Goal: Check status: Check status

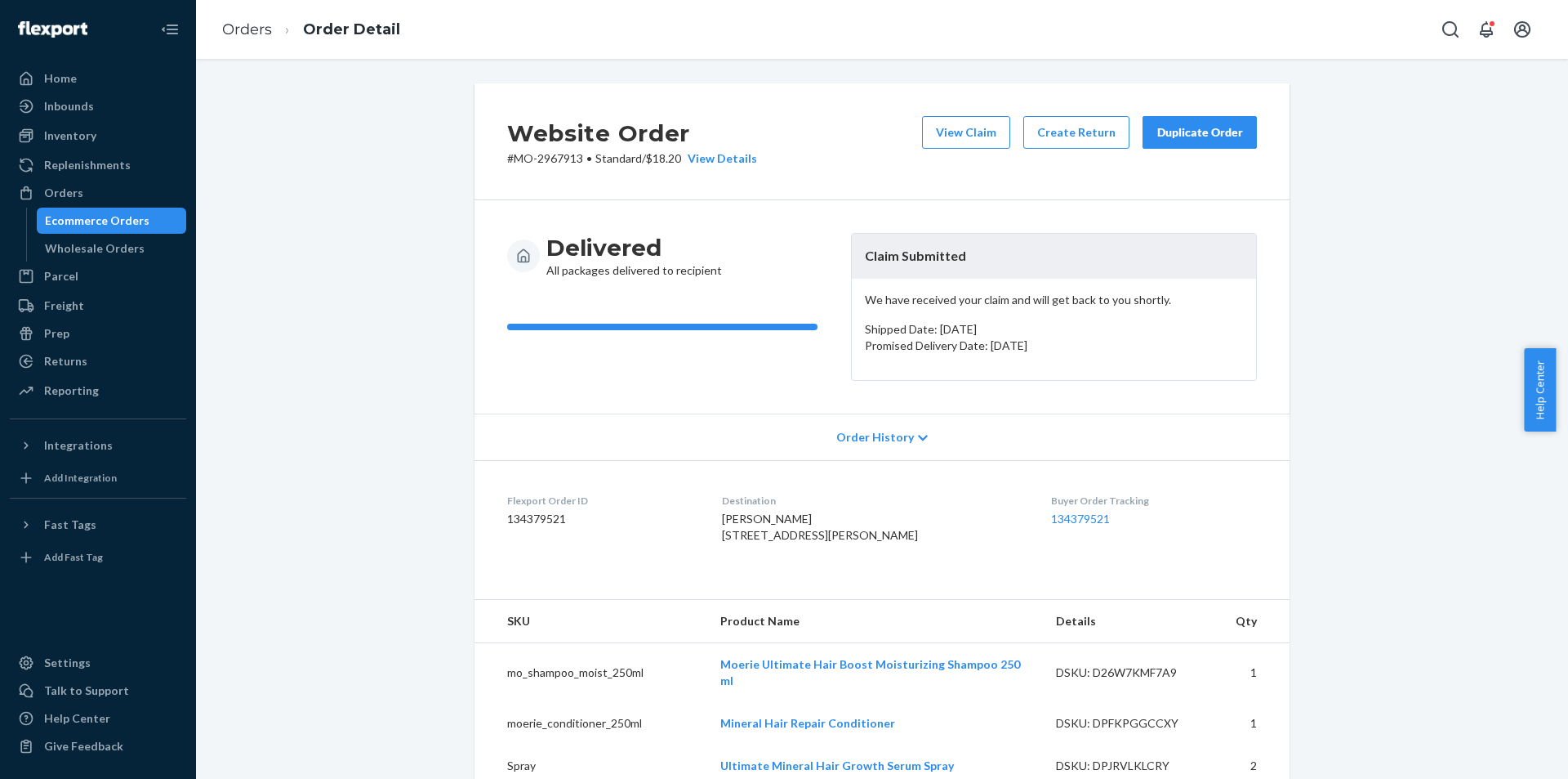
click at [137, 180] on link "Orders" at bounding box center [97, 192] width 176 height 27
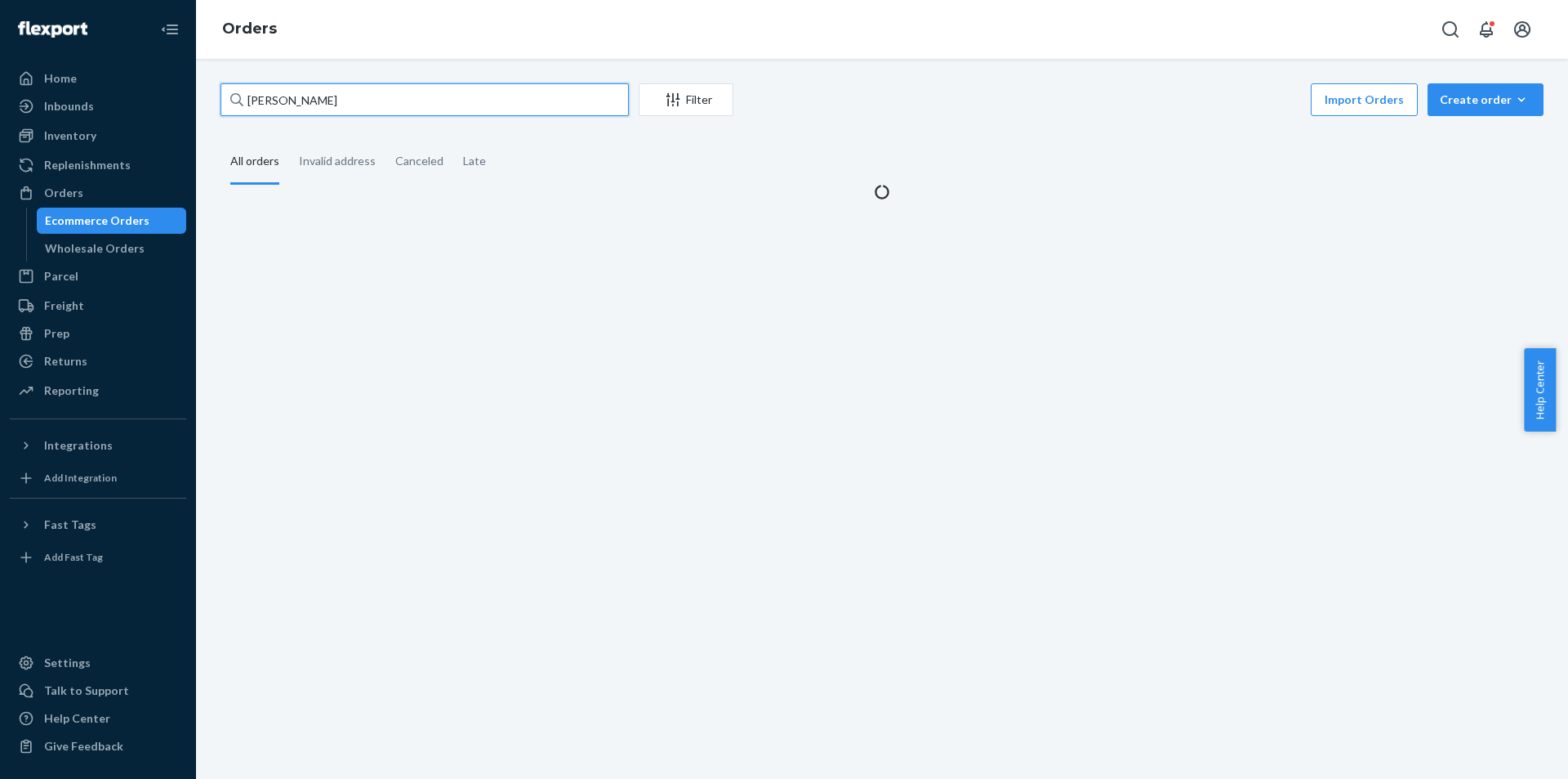
click at [371, 105] on input "[PERSON_NAME]" at bounding box center [424, 99] width 408 height 32
paste input "[PERSON_NAME]"
type input "[PERSON_NAME]"
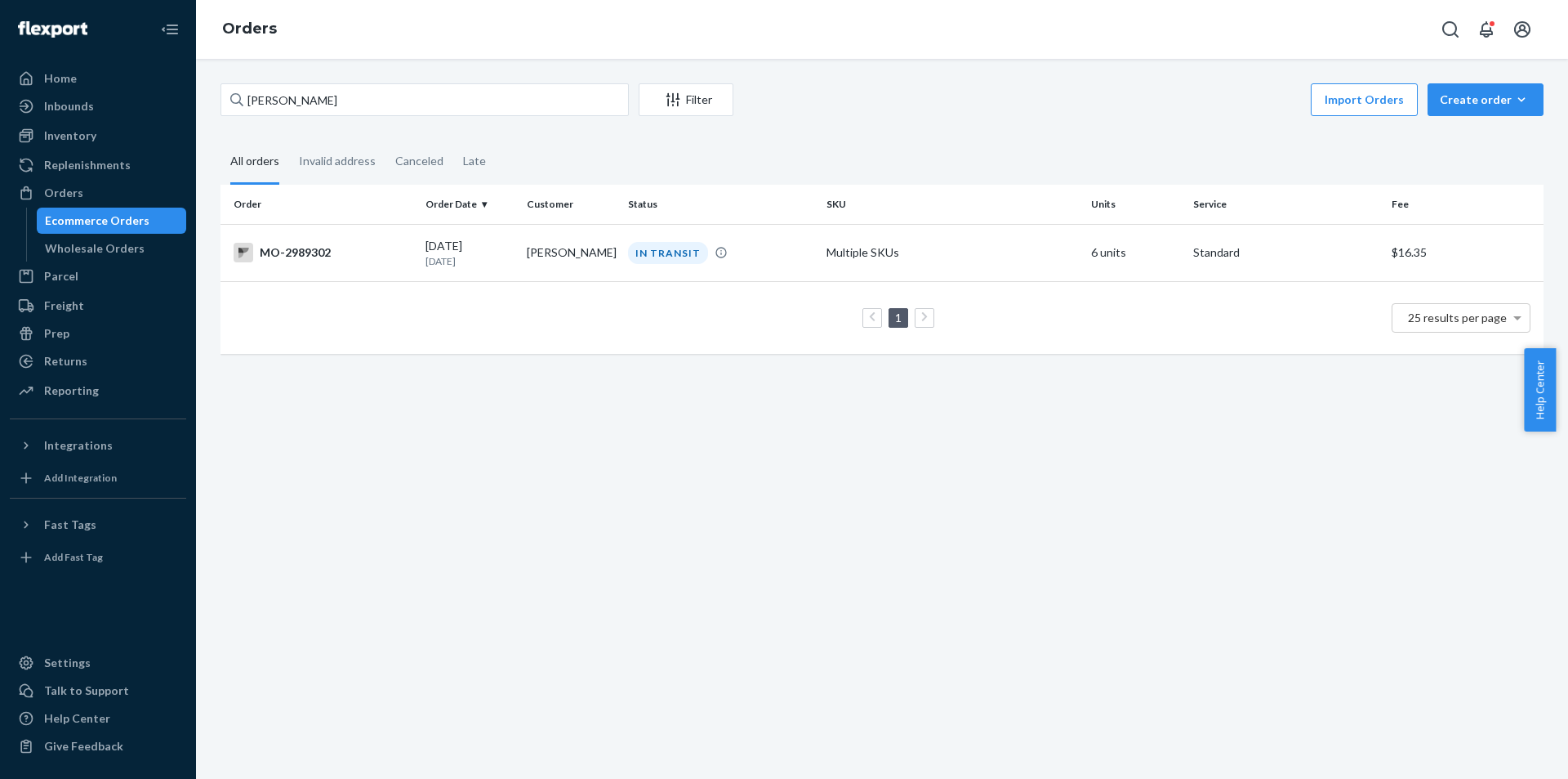
click at [884, 420] on div "[PERSON_NAME] Filter Import Orders Create order Ecommerce order Removal order A…" at bounding box center [882, 419] width 1372 height 720
click at [623, 238] on td "IN TRANSIT" at bounding box center [721, 252] width 199 height 57
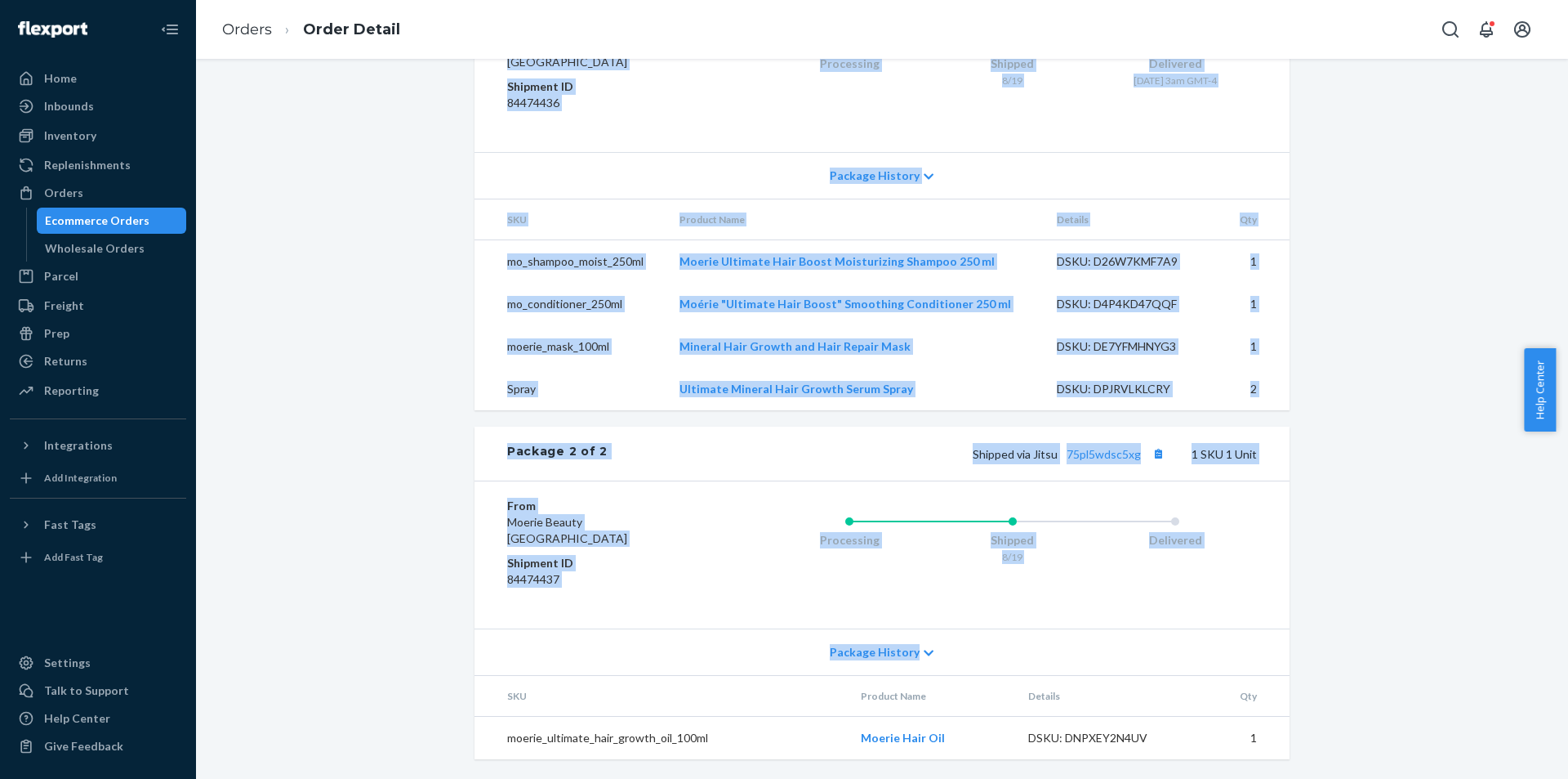
scroll to position [967, 0]
drag, startPoint x: 500, startPoint y: 288, endPoint x: 1325, endPoint y: 755, distance: 948.0
copy div "Package 1 of 2 Shipped via Jitsu blb42k72ammk 4 SKUs 5 Units From Moerie Beauty…"
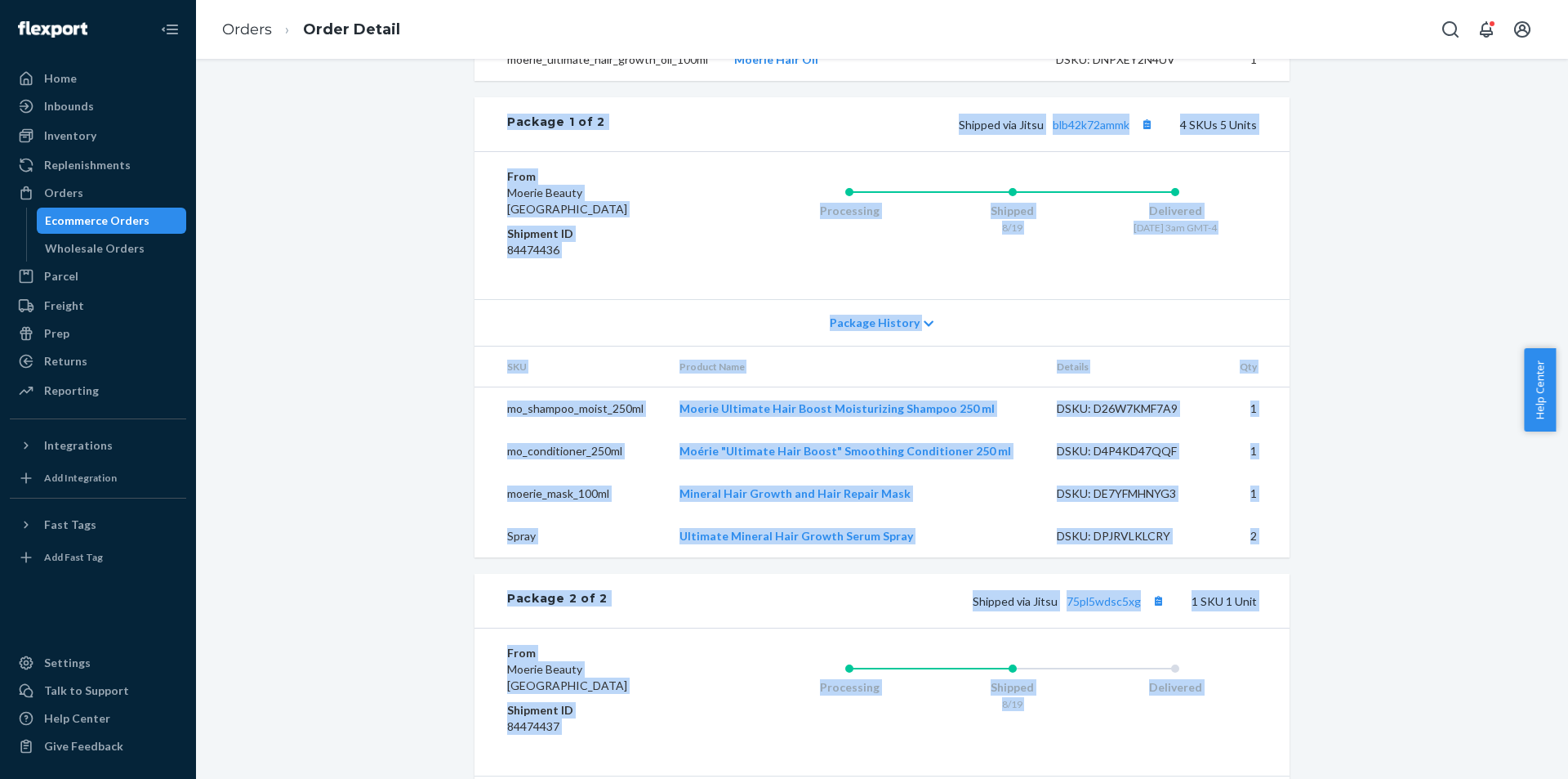
click at [1435, 386] on div "Website Order # MO-2989302 • Standard / $16.35 View Details Create Return Dupli…" at bounding box center [882, 101] width 1348 height 1646
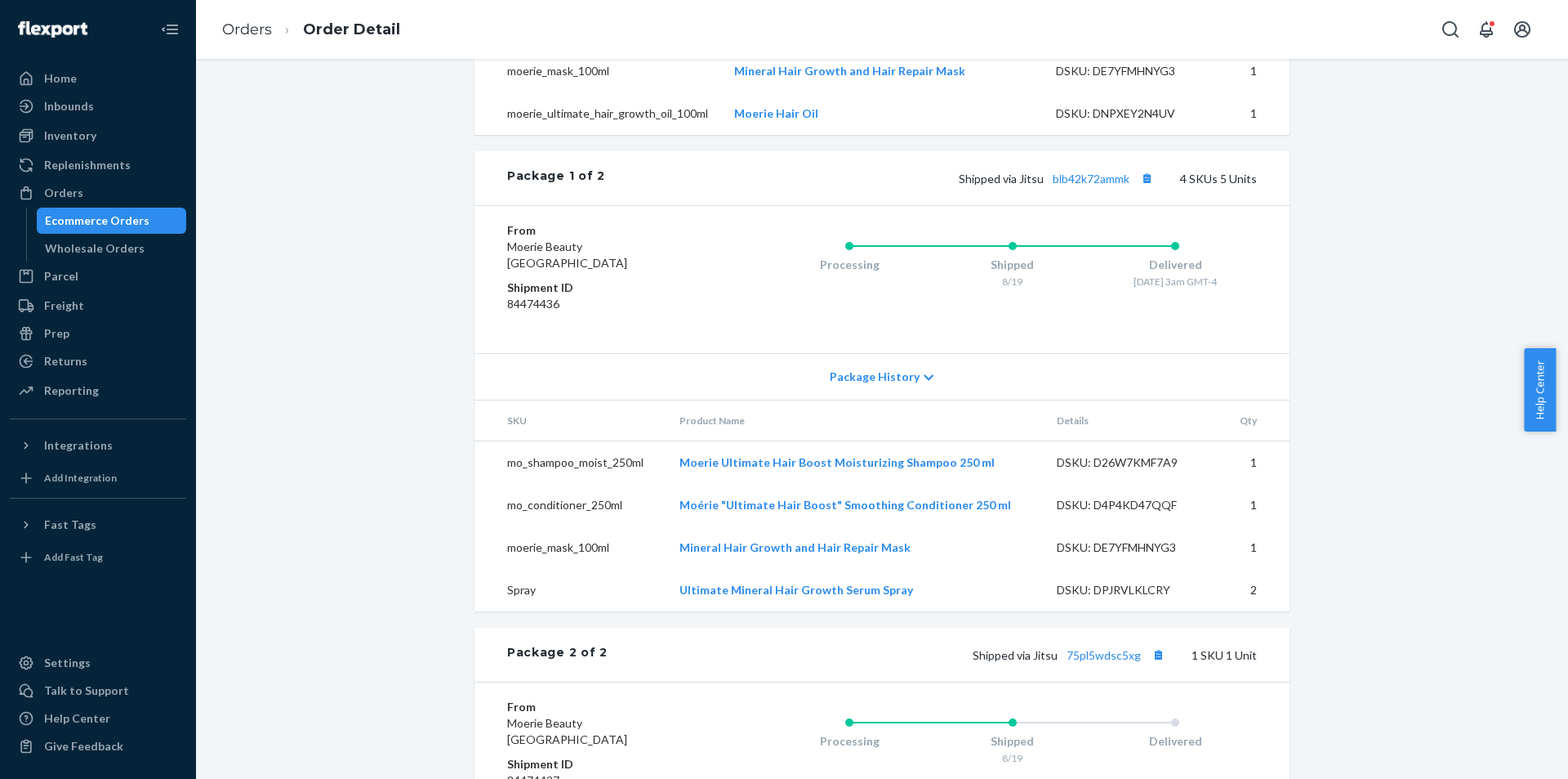
scroll to position [640, 0]
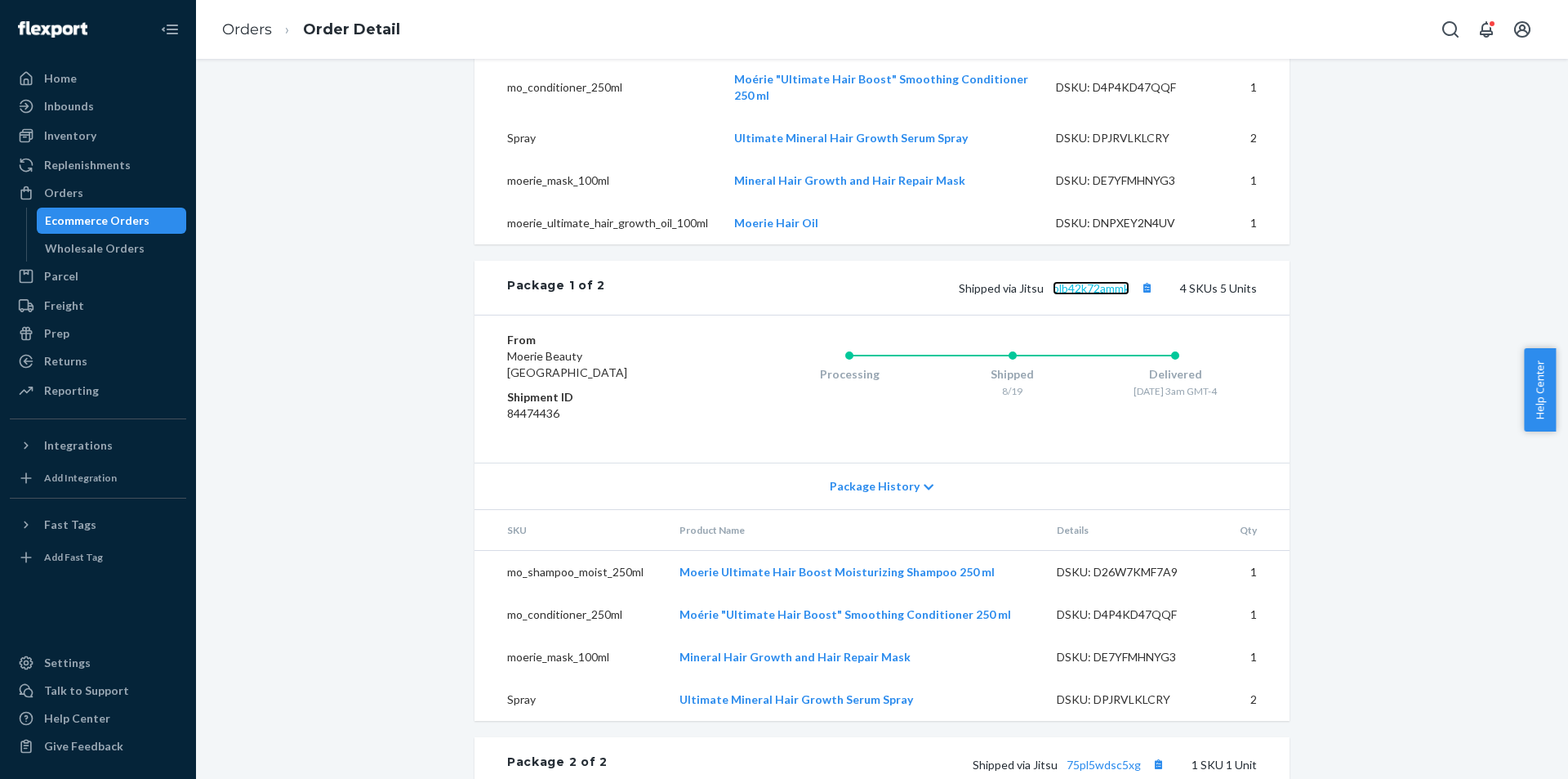
click at [1103, 294] on link "blb42k72ammk" at bounding box center [1091, 288] width 77 height 14
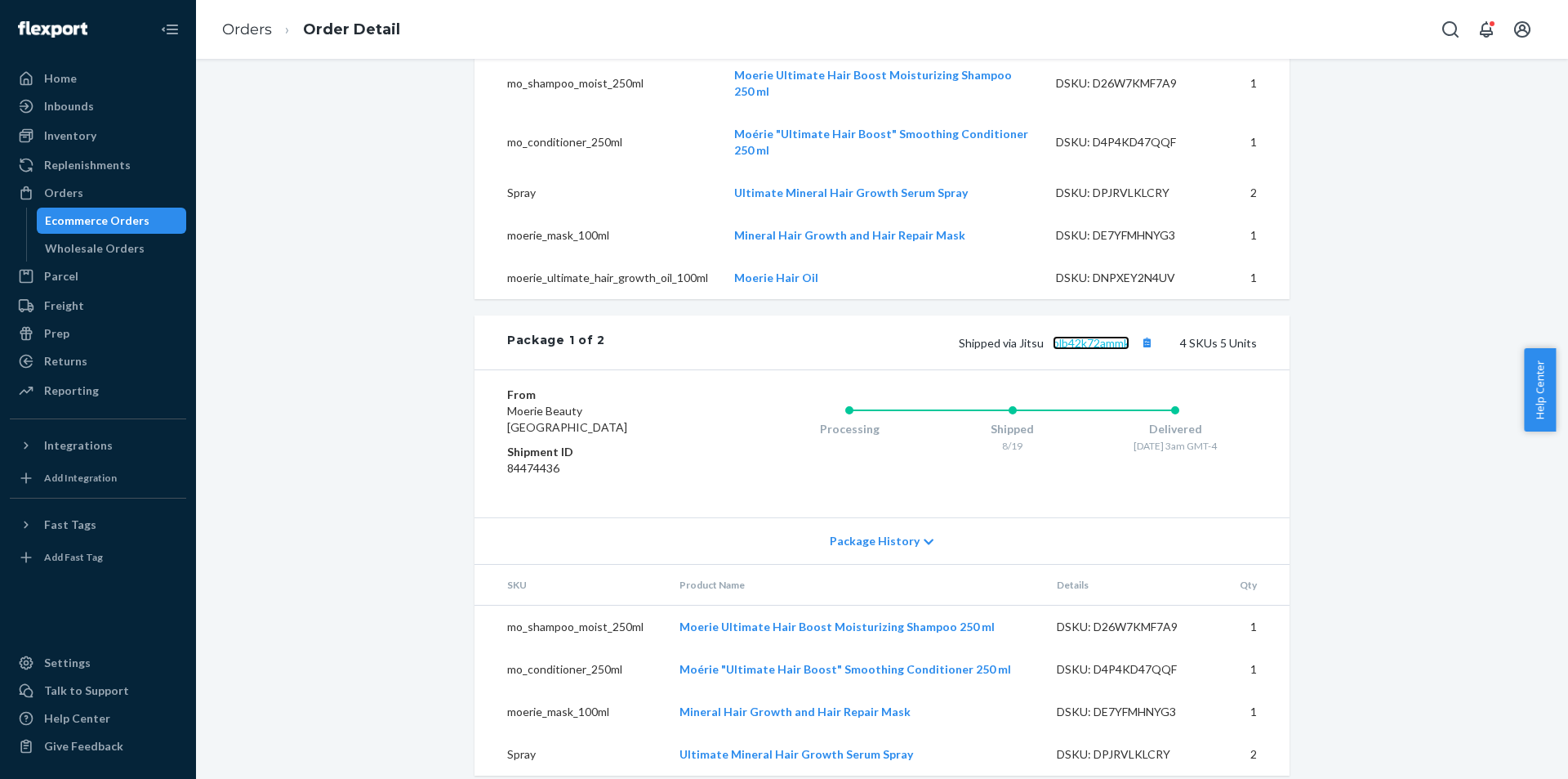
scroll to position [558, 0]
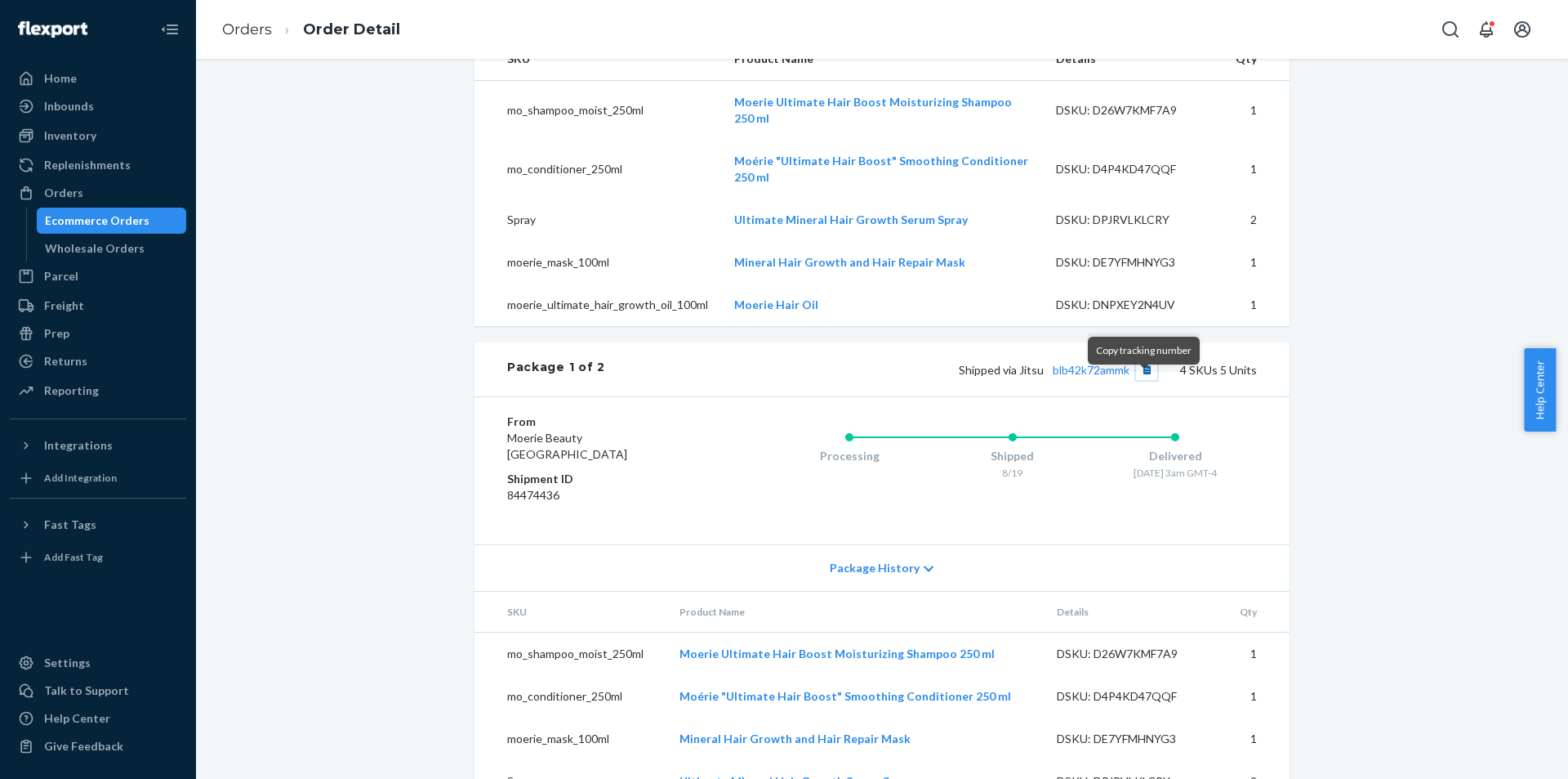
click at [1144, 379] on button "Copy tracking number" at bounding box center [1147, 369] width 22 height 22
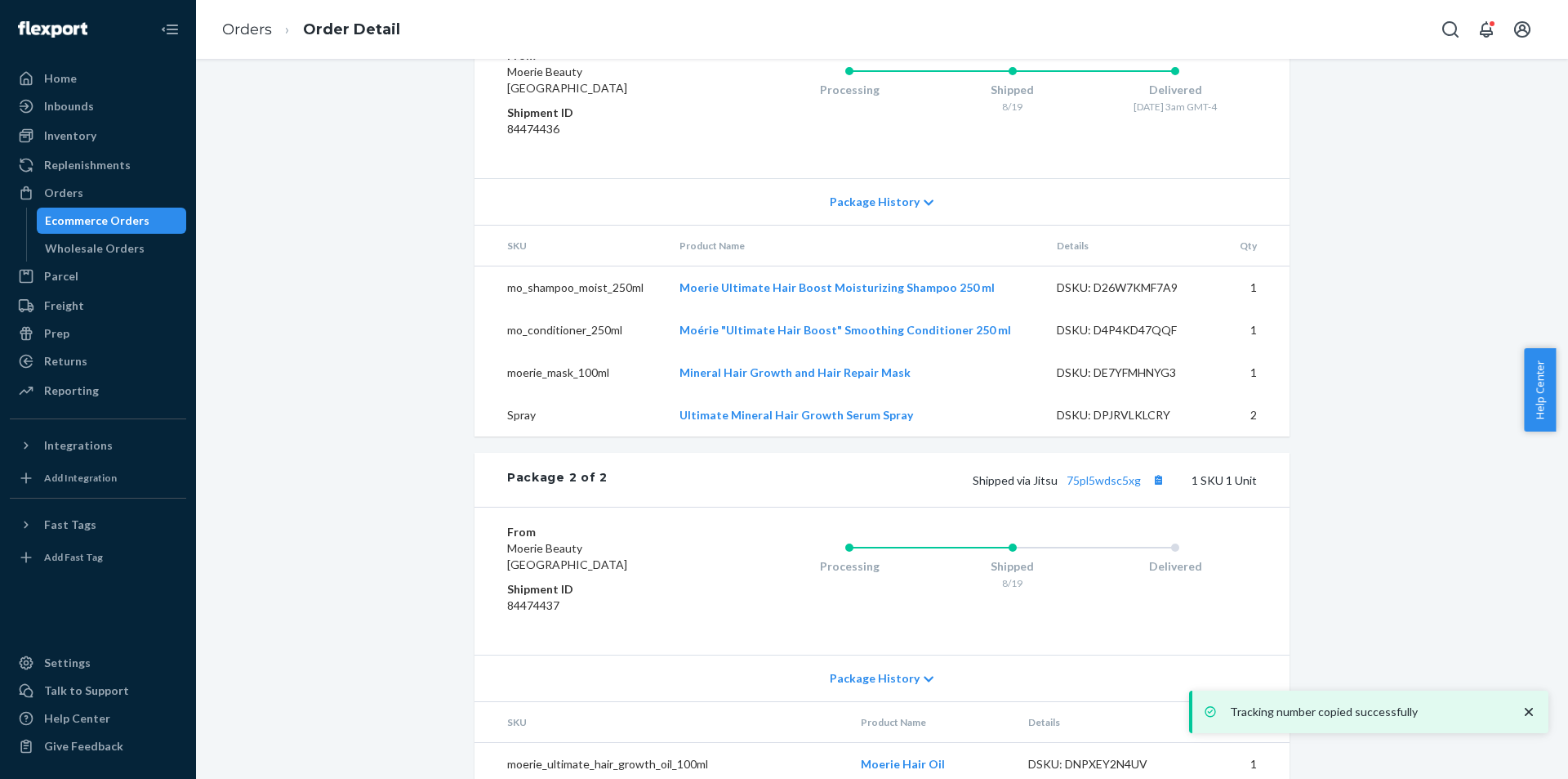
scroll to position [967, 0]
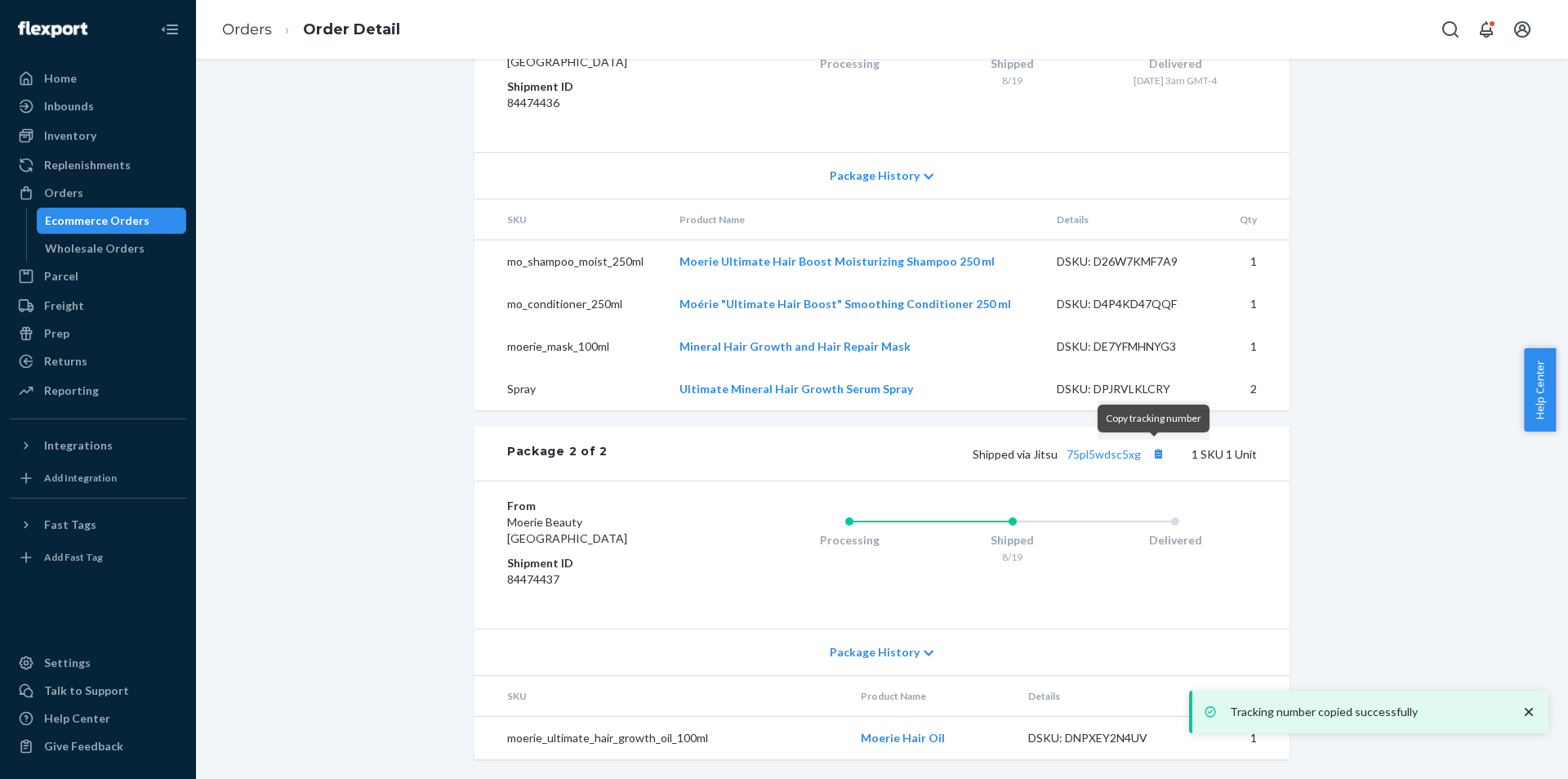
click at [1164, 456] on div "Shipped via Jitsu 75pl5wdsc5xg 1 SKU 1 Unit" at bounding box center [931, 454] width 649 height 22
click at [1160, 456] on button "Copy tracking number" at bounding box center [1158, 454] width 22 height 22
click at [1123, 454] on link "75pl5wdsc5xg" at bounding box center [1102, 454] width 74 height 14
